Goal: Information Seeking & Learning: Learn about a topic

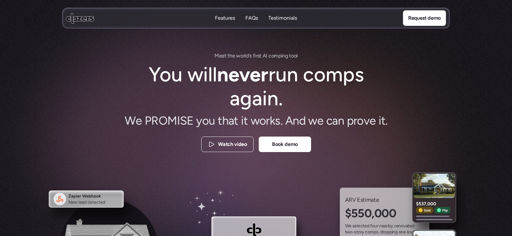
click at [251, 18] on p "FAQs" at bounding box center [251, 18] width 13 height 7
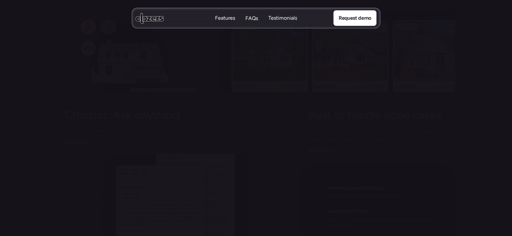
scroll to position [2266, 0]
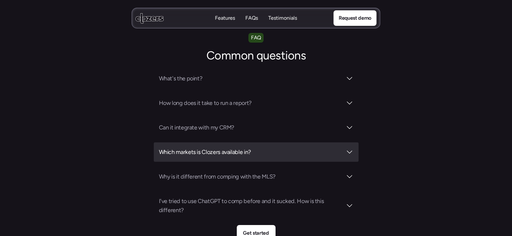
click at [251, 148] on h3 "Which markets is Clozers available in?" at bounding box center [250, 152] width 183 height 9
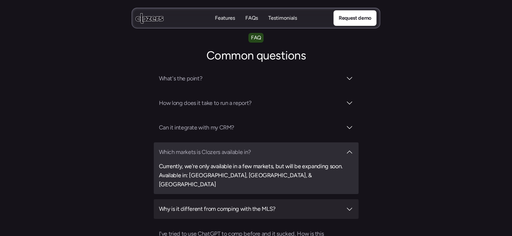
click at [294, 204] on h3 "Why is it different from comping with the MLS?" at bounding box center [250, 208] width 183 height 9
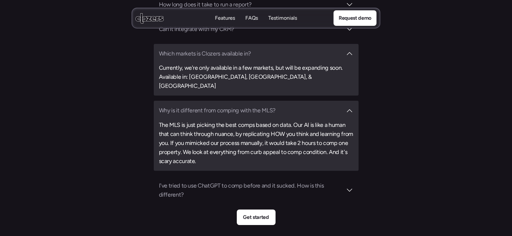
scroll to position [2395, 0]
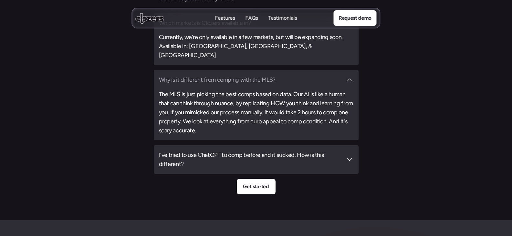
click at [306, 151] on h3 "I've tried to use ChatGPT to comp before and it sucked. How is this different?" at bounding box center [250, 160] width 183 height 18
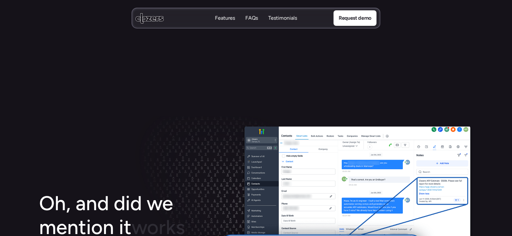
scroll to position [700, 0]
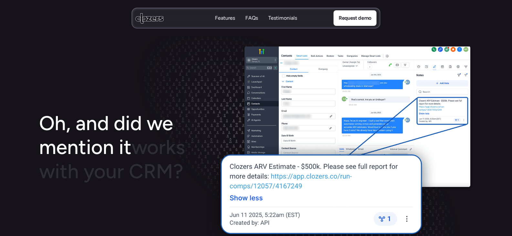
scroll to position [1066, 0]
